Goal: Find specific page/section: Locate a particular part of the current website

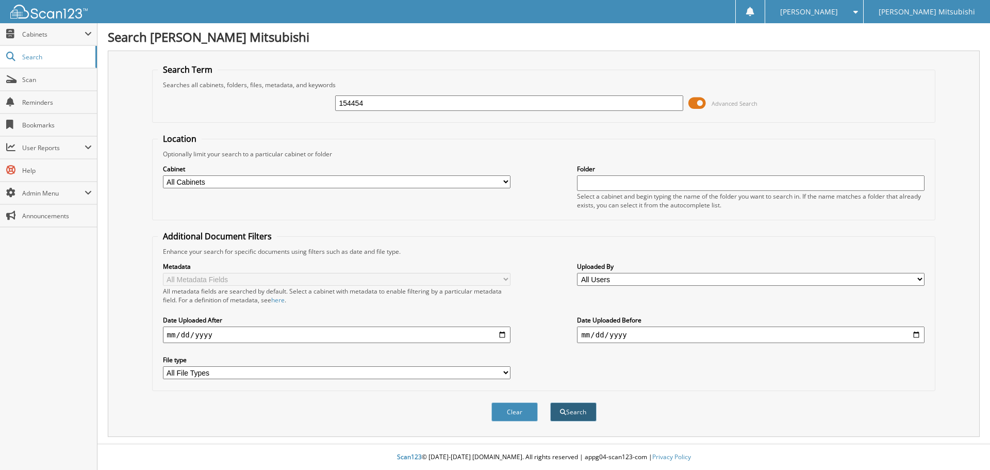
type input "154454"
click at [576, 415] on button "Search" at bounding box center [573, 411] width 46 height 19
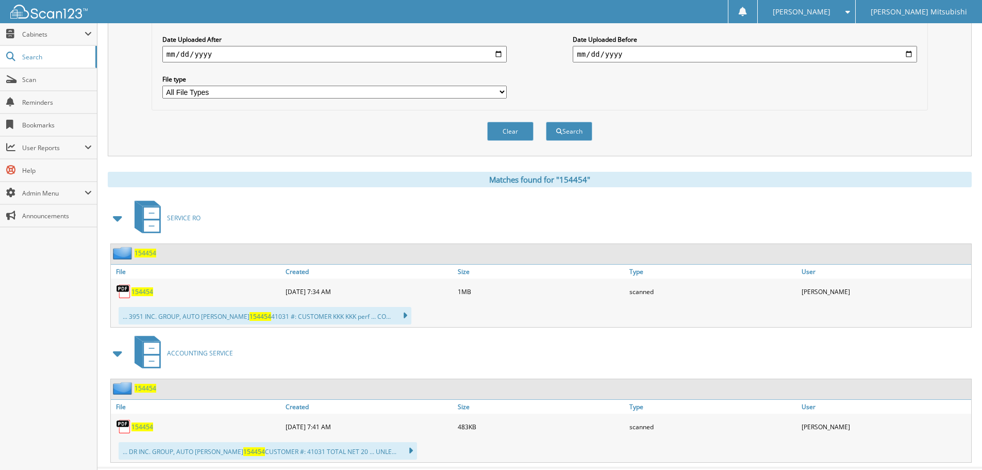
scroll to position [305, 0]
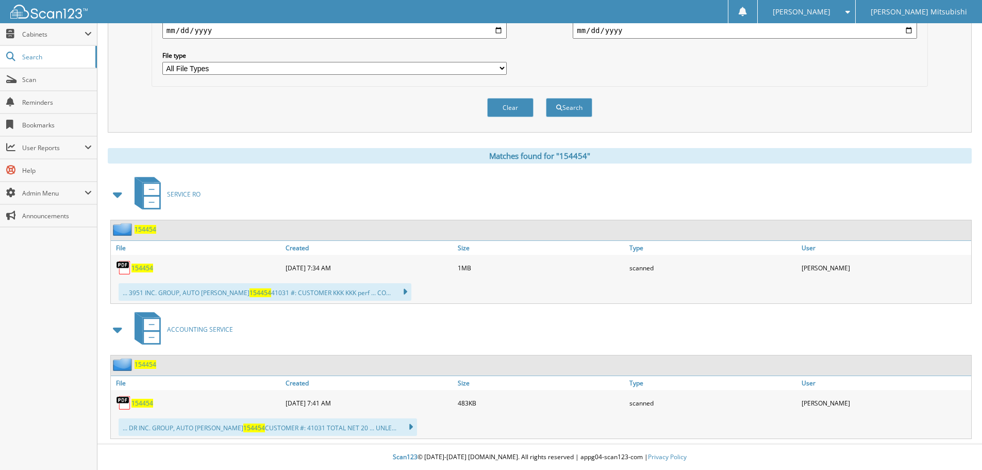
click at [145, 263] on link "154454" at bounding box center [142, 267] width 22 height 9
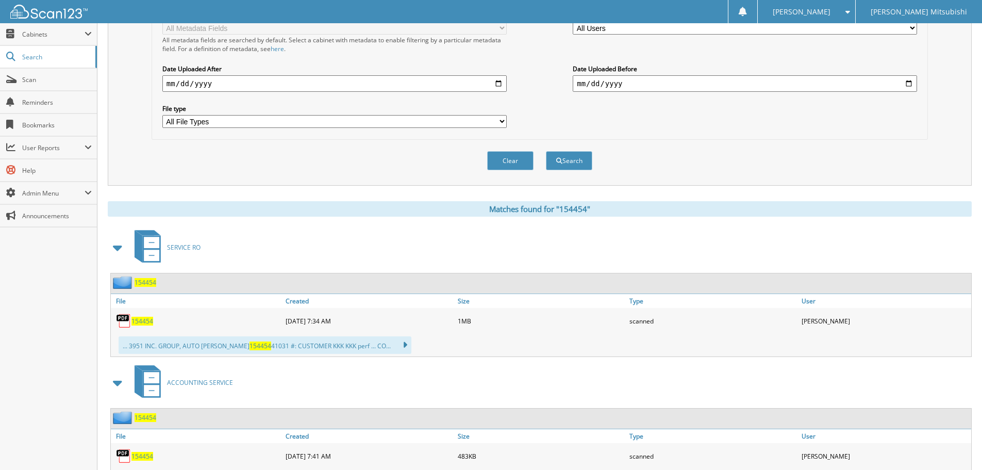
scroll to position [258, 0]
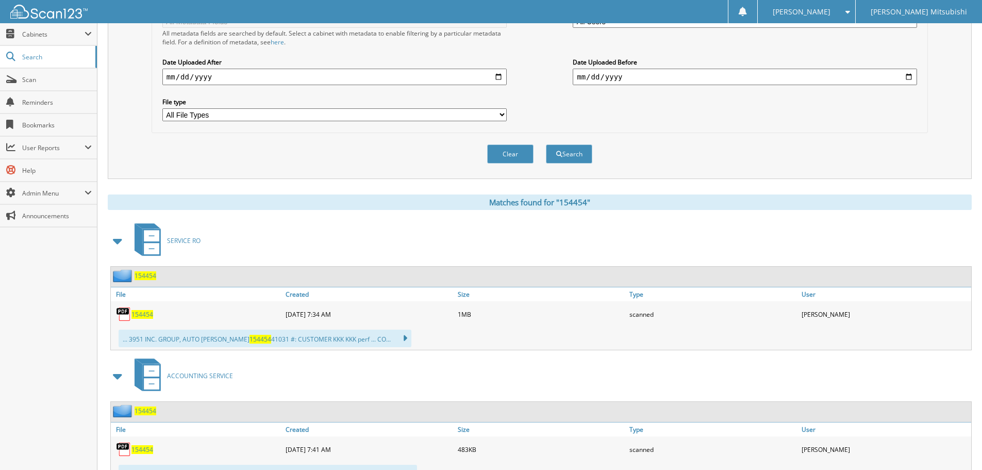
click at [143, 315] on span "154454" at bounding box center [142, 314] width 22 height 9
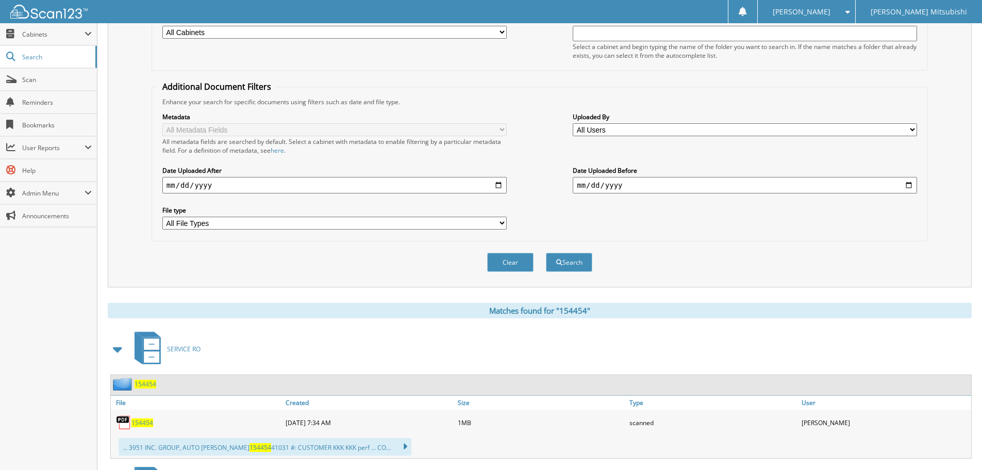
scroll to position [0, 0]
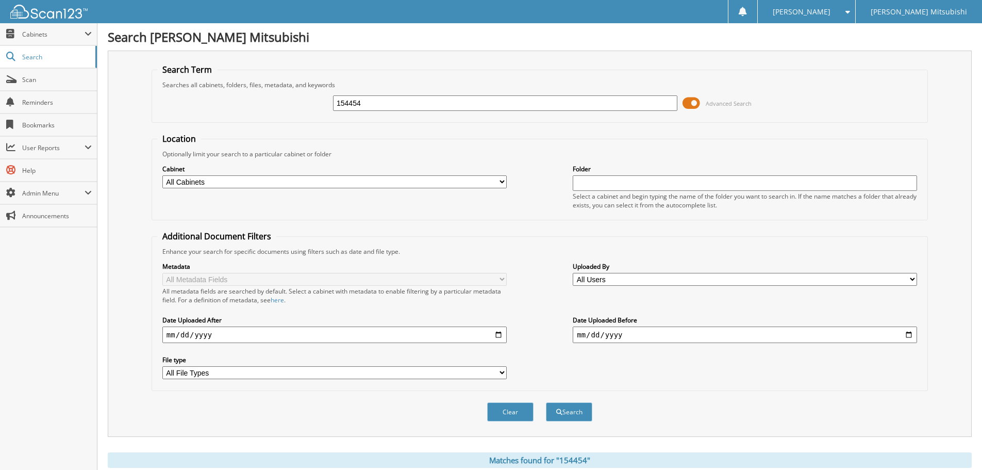
drag, startPoint x: 258, startPoint y: 105, endPoint x: 202, endPoint y: 105, distance: 56.2
click at [202, 105] on div "154454 Advanced Search" at bounding box center [539, 103] width 765 height 28
paste input "162192"
type input "162192"
click at [574, 415] on button "Search" at bounding box center [569, 411] width 46 height 19
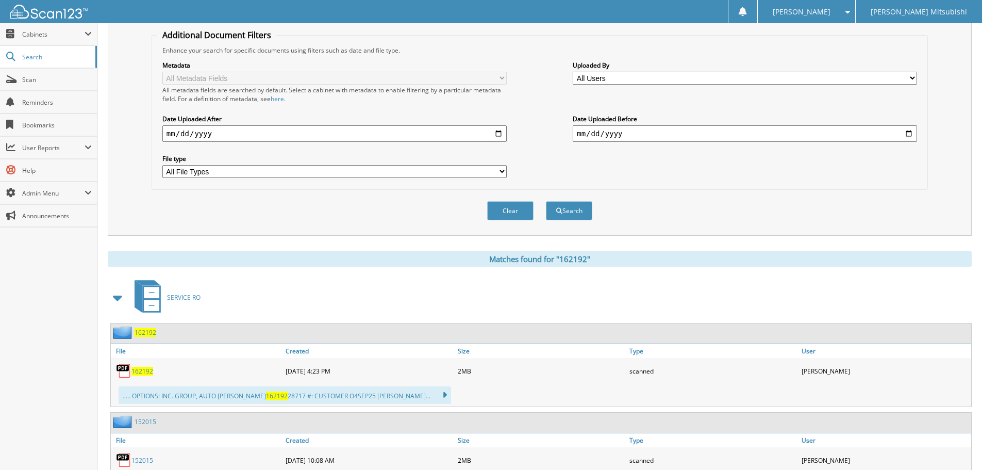
scroll to position [206, 0]
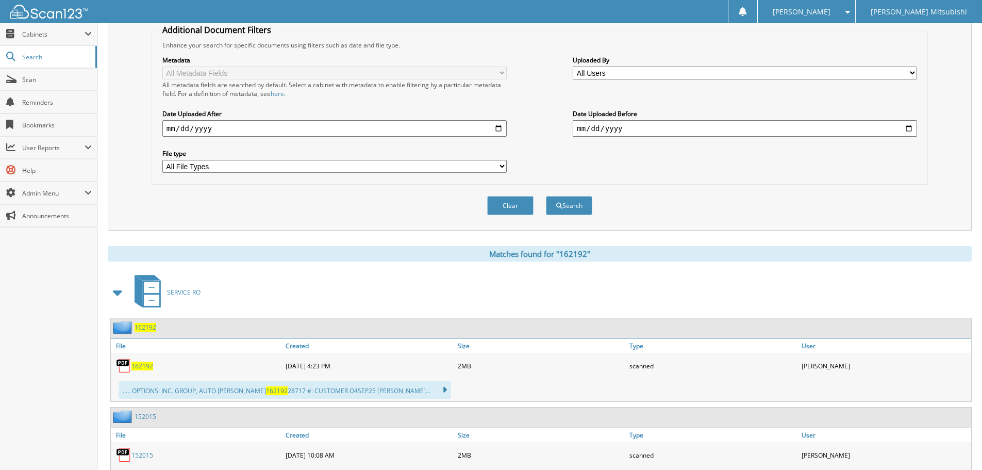
click at [147, 366] on span "162192" at bounding box center [142, 365] width 22 height 9
